Goal: Find specific page/section

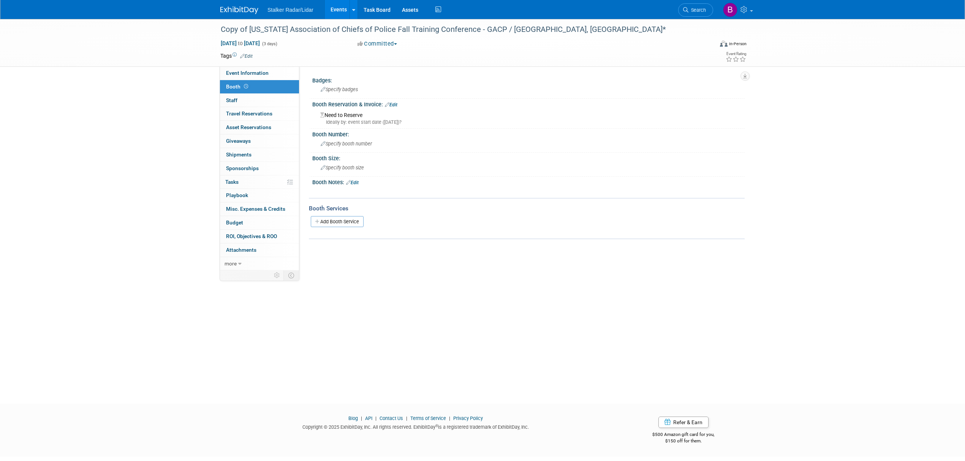
click at [338, 8] on link "Events" at bounding box center [339, 9] width 28 height 19
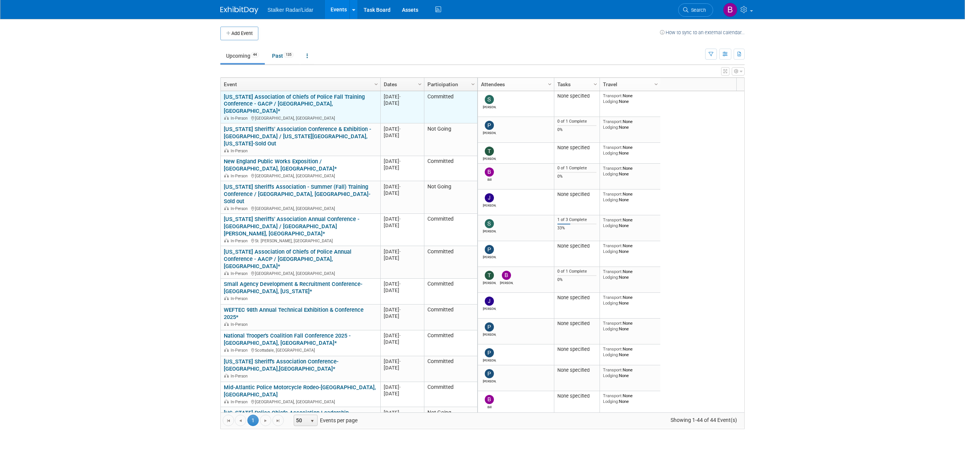
click at [309, 100] on link "[US_STATE] Association of Chiefs of Police Fall Training Conference - GACP / [G…" at bounding box center [294, 104] width 141 height 21
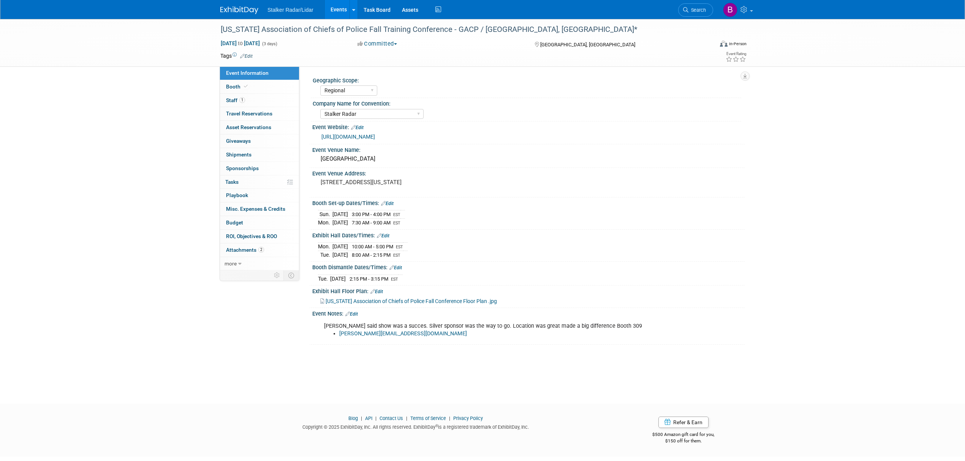
select select "Regional"
select select "Stalker Radar"
click at [361, 299] on span "Georgia Association of Chiefs of Police Fall Conference Floor Plan .jpg" at bounding box center [411, 301] width 171 height 6
click at [265, 87] on link "Booth" at bounding box center [259, 86] width 79 height 13
